Goal: Task Accomplishment & Management: Use online tool/utility

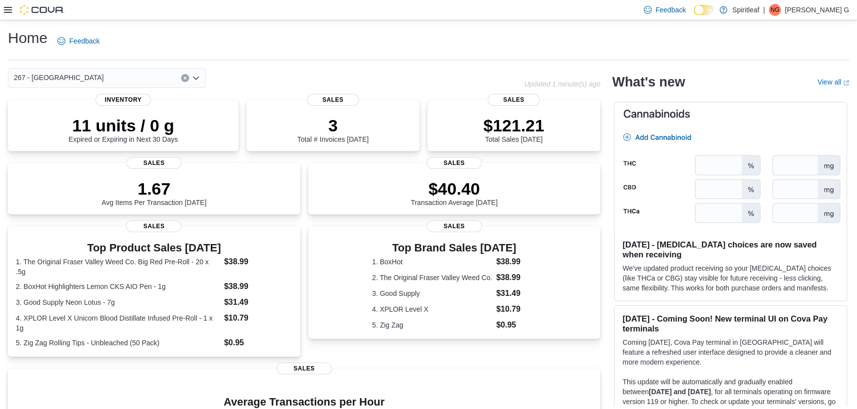
click at [0, 7] on div "Feedback Dark Mode Spiritleaf | NG Nichole G" at bounding box center [428, 10] width 857 height 20
click at [7, 9] on icon at bounding box center [8, 10] width 8 height 8
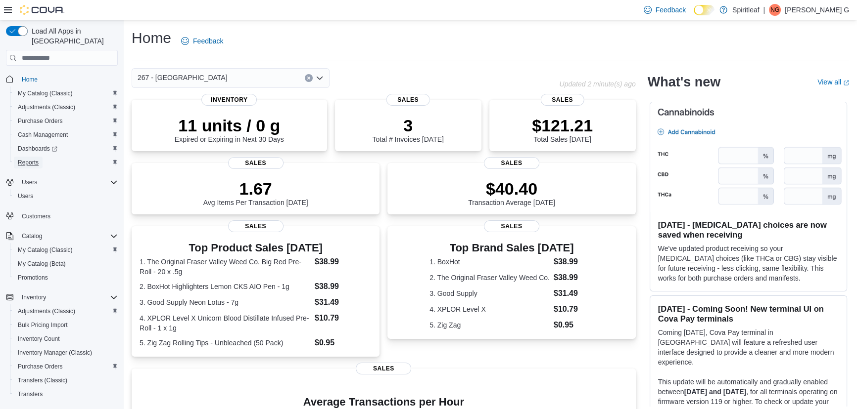
click at [31, 159] on span "Reports" at bounding box center [28, 163] width 21 height 8
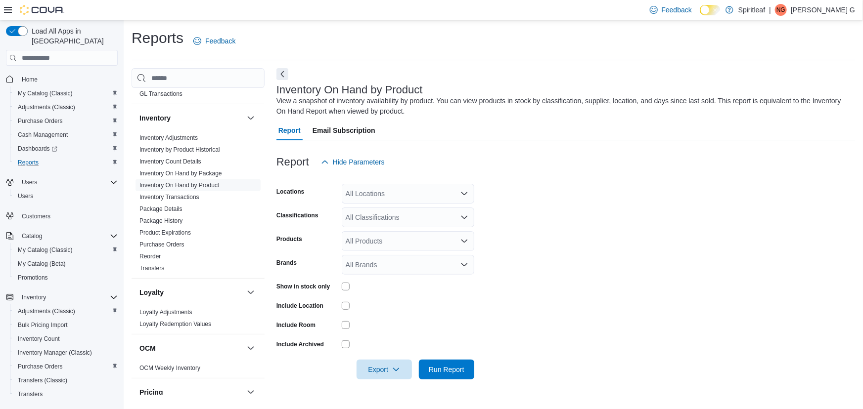
scroll to position [360, 0]
click at [212, 181] on link "Inventory On Hand by Product" at bounding box center [179, 184] width 80 height 7
click at [391, 190] on div "All Locations" at bounding box center [408, 194] width 133 height 20
type input "***"
click at [425, 211] on span "267 - Cold Lake" at bounding box center [423, 211] width 90 height 10
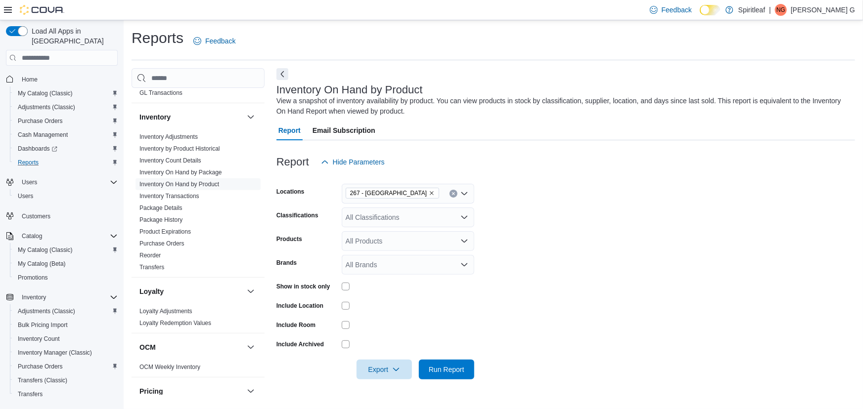
click at [484, 206] on form "Locations 267 - Cold Lake Classifications All Classifications Products All Prod…" at bounding box center [565, 276] width 579 height 208
click at [385, 373] on span "Export" at bounding box center [385, 370] width 44 height 20
click at [488, 314] on form "Locations 267 - Cold Lake Classifications All Classifications Products All Prod…" at bounding box center [565, 276] width 579 height 208
click at [378, 366] on span "Export" at bounding box center [385, 370] width 44 height 20
click at [391, 309] on span "Export to Excel" at bounding box center [385, 310] width 45 height 8
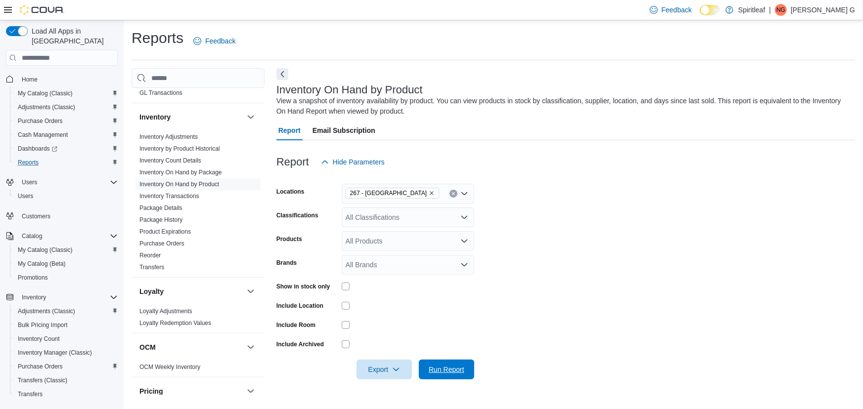
drag, startPoint x: 442, startPoint y: 370, endPoint x: 194, endPoint y: 61, distance: 395.8
click at [442, 368] on span "Run Report" at bounding box center [447, 370] width 36 height 10
click at [0, 6] on div "Feedback Dark Mode Spiritleaf | NG Nichole G" at bounding box center [428, 10] width 857 height 20
click at [4, 10] on icon at bounding box center [8, 10] width 8 height 8
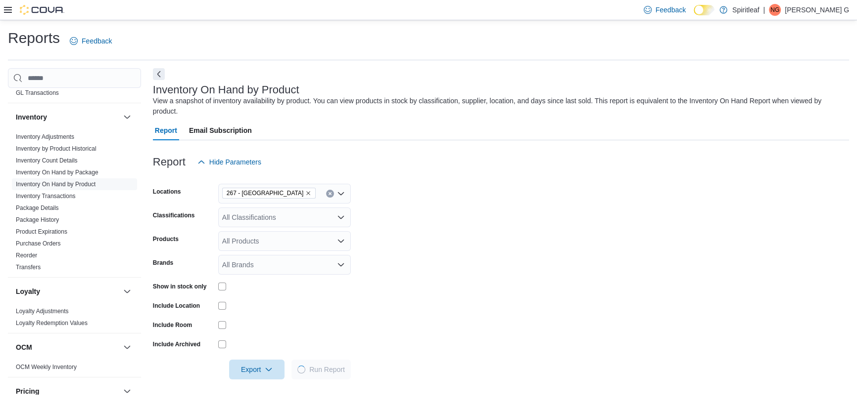
click at [158, 75] on button "Next" at bounding box center [159, 74] width 12 height 12
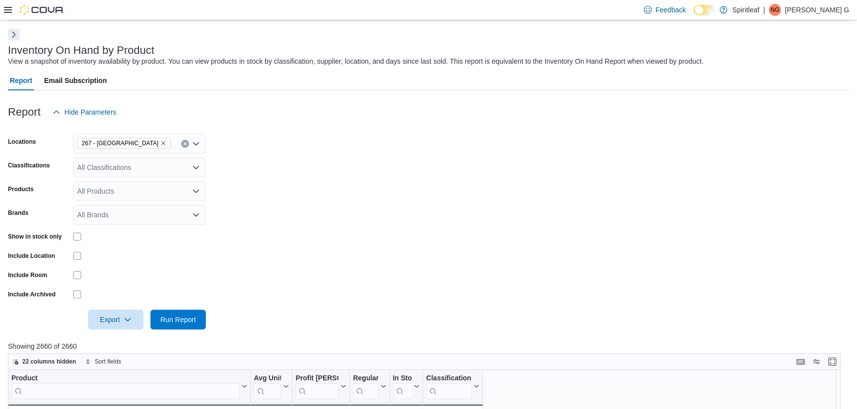
scroll to position [225, 0]
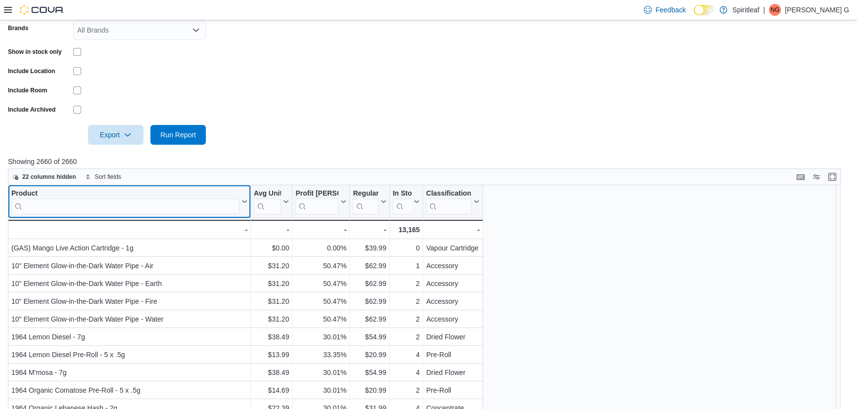
click at [183, 201] on input "search" at bounding box center [125, 207] width 228 height 16
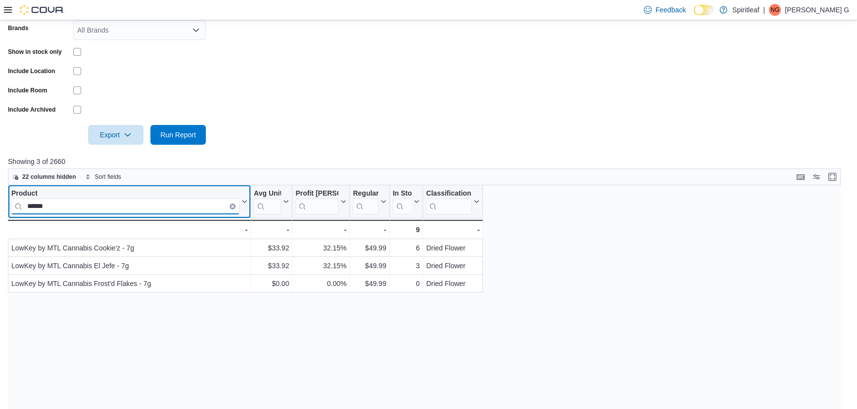
type input "******"
click at [232, 207] on icon "Clear input" at bounding box center [232, 207] width 2 height 2
